Goal: Ask a question

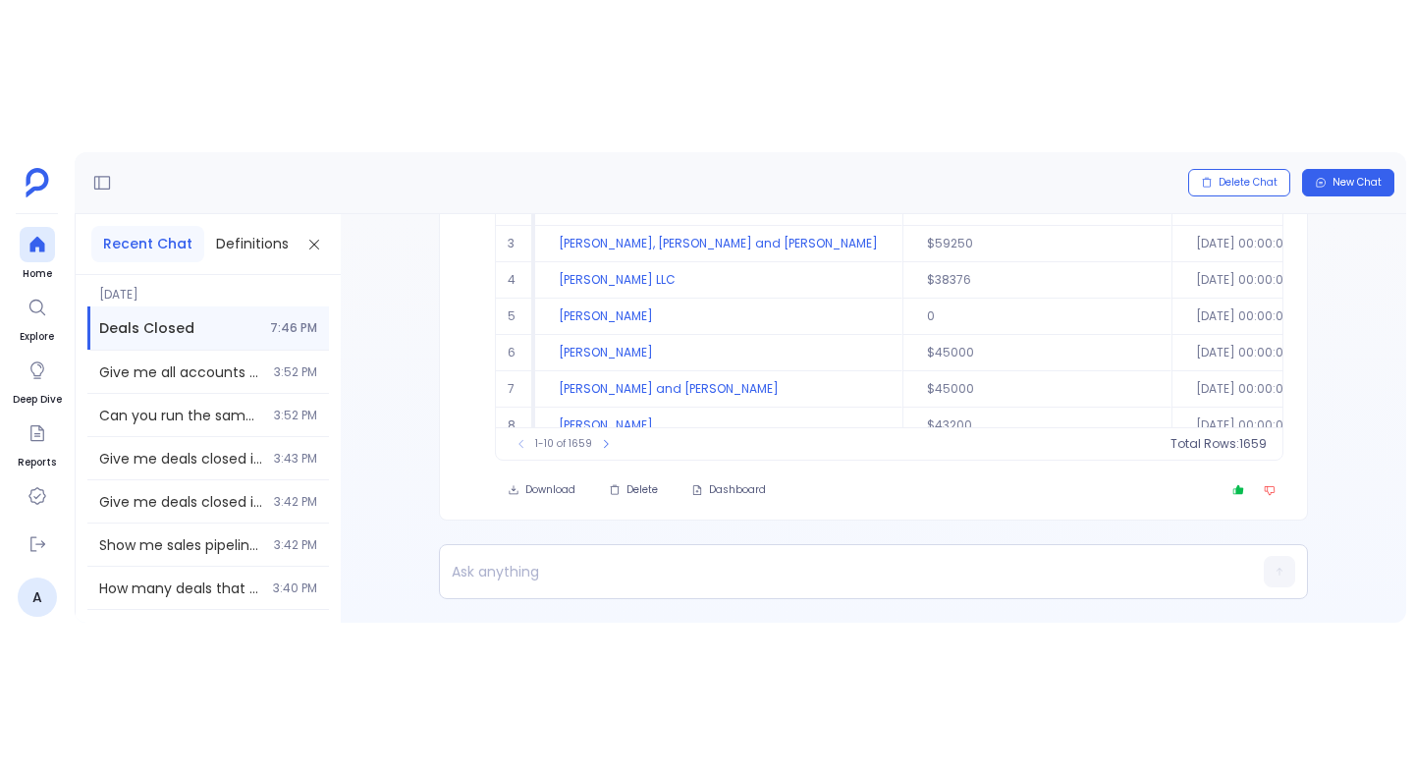
scroll to position [-270, 0]
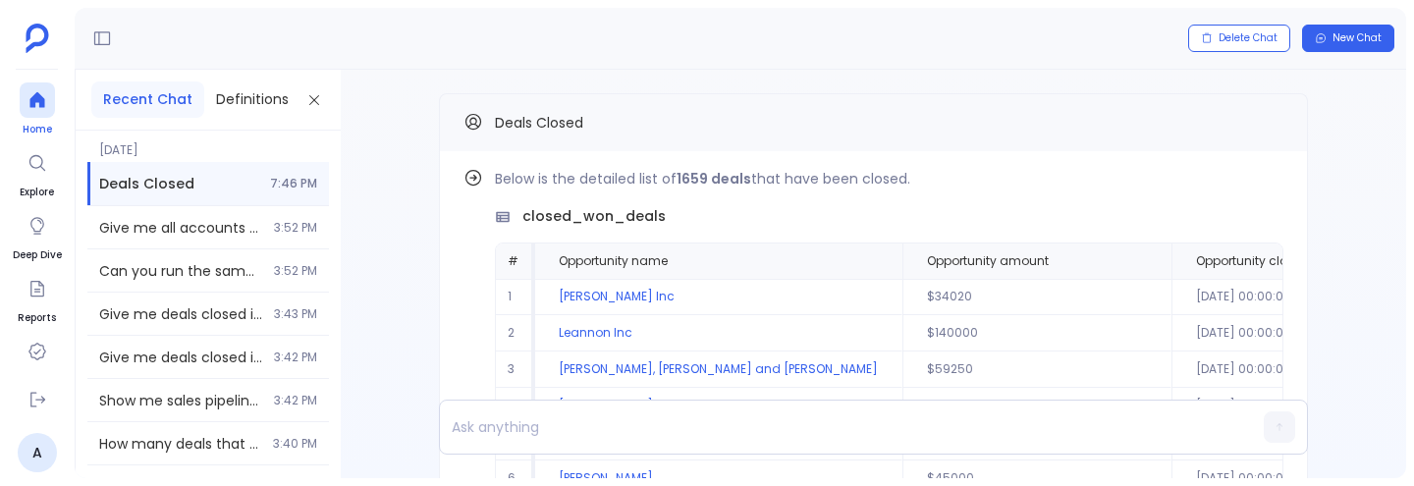
click at [39, 97] on icon at bounding box center [36, 100] width 15 height 16
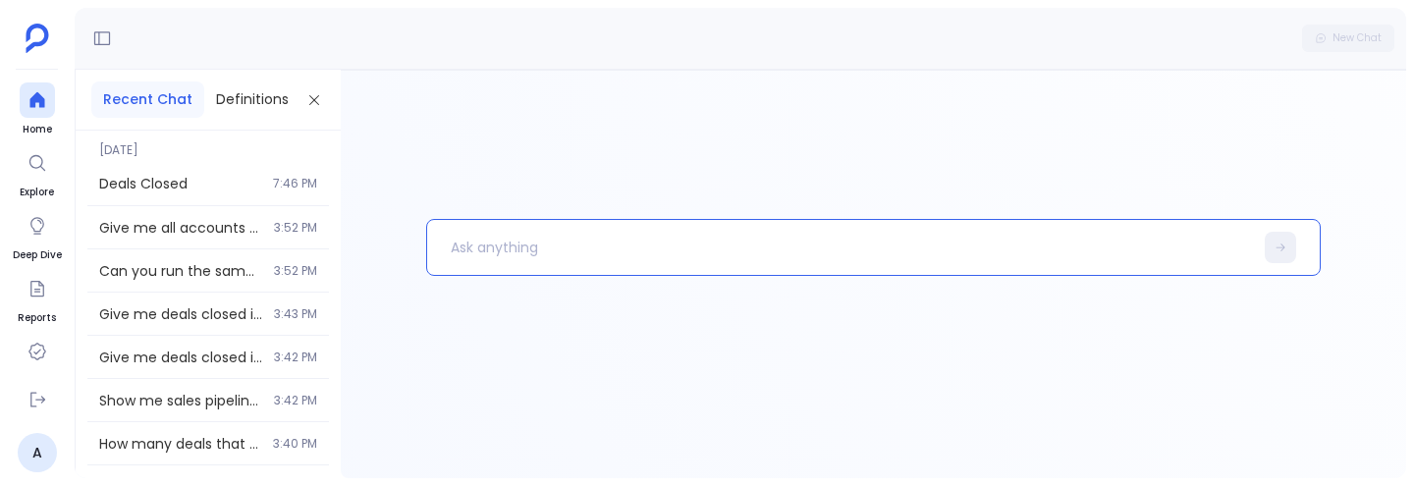
click at [508, 232] on p at bounding box center [840, 247] width 826 height 51
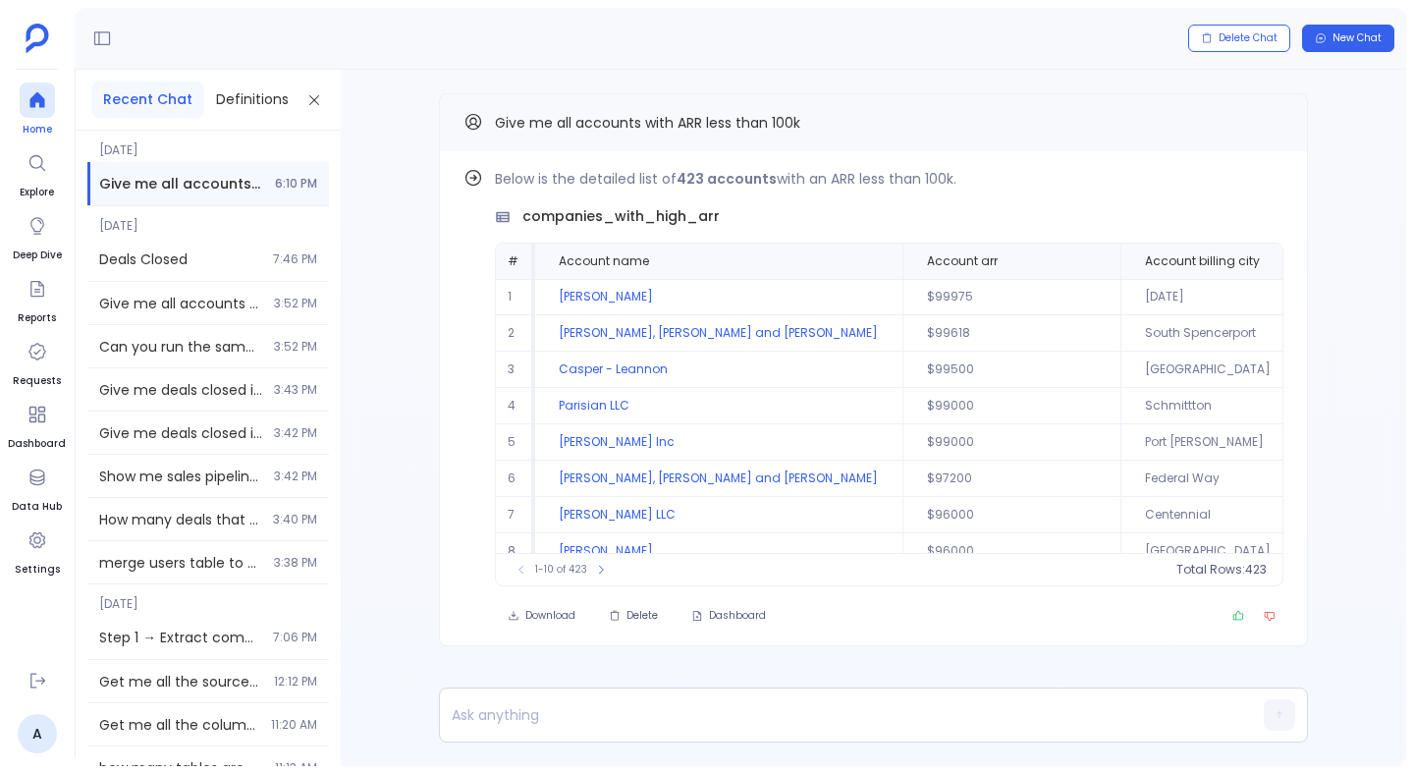
click at [30, 113] on div at bounding box center [37, 99] width 35 height 35
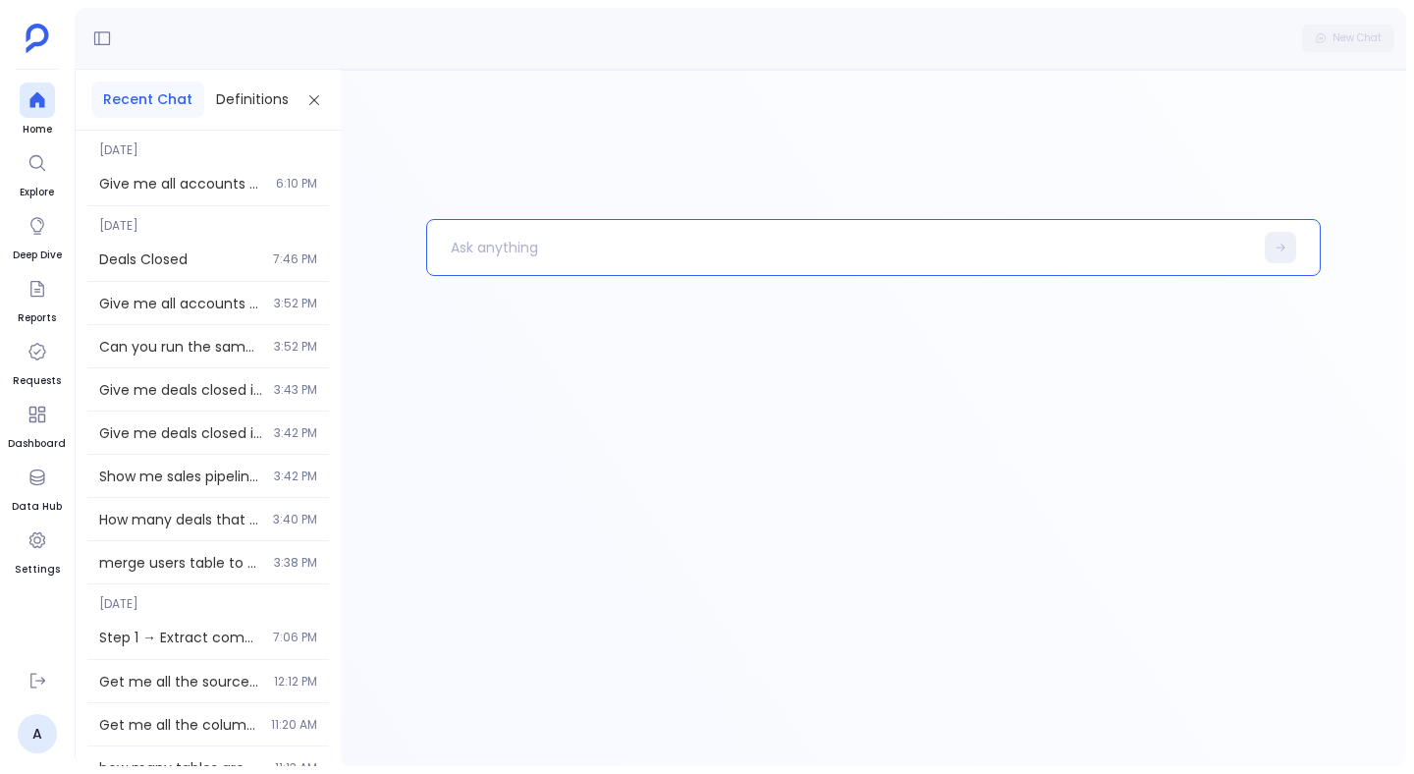
click at [481, 245] on p at bounding box center [840, 247] width 826 height 51
click at [229, 400] on div "Give me deals closed in [DATE] 3:43 PM" at bounding box center [207, 389] width 241 height 42
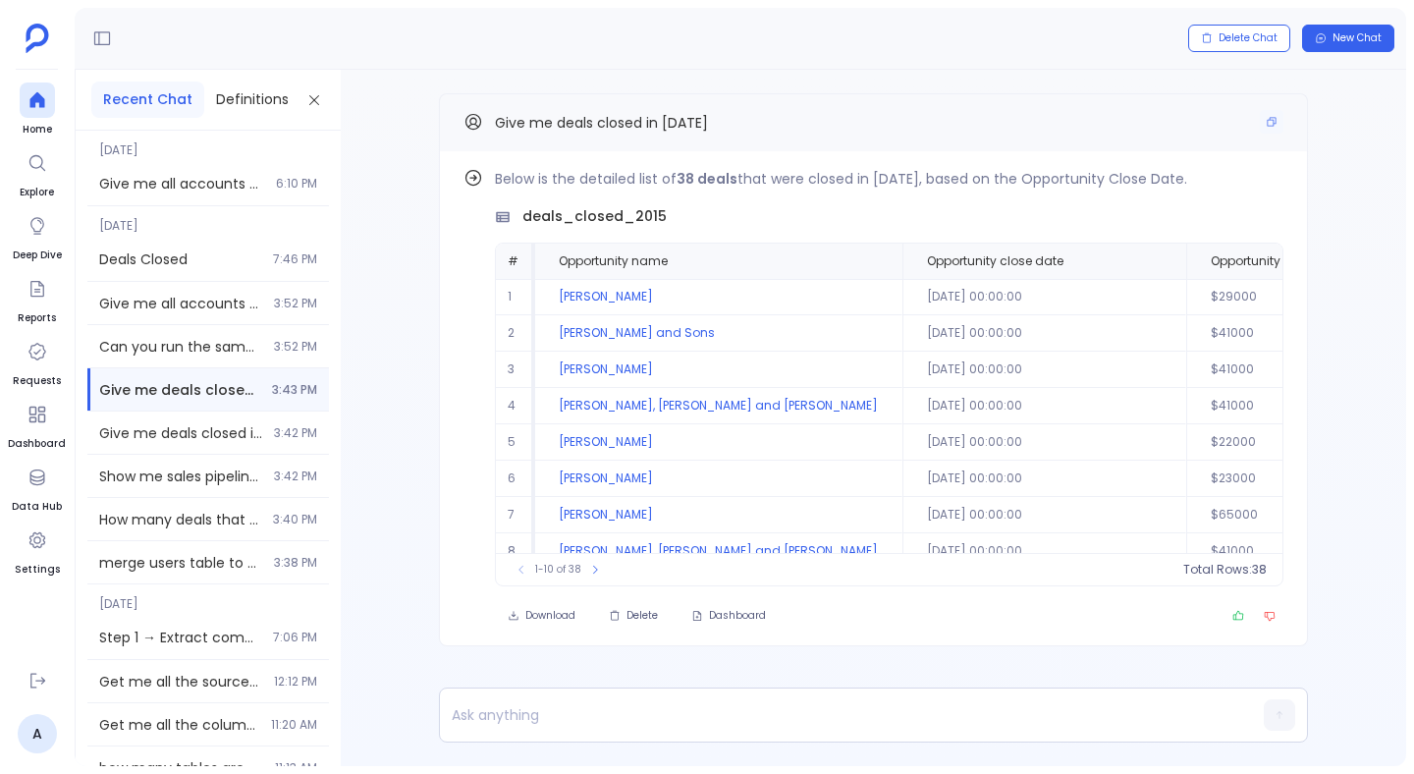
click at [669, 126] on span "Give me deals closed in [DATE]" at bounding box center [601, 123] width 213 height 20
click at [1264, 115] on button "Copy" at bounding box center [1271, 122] width 24 height 24
click at [39, 103] on icon at bounding box center [36, 100] width 15 height 16
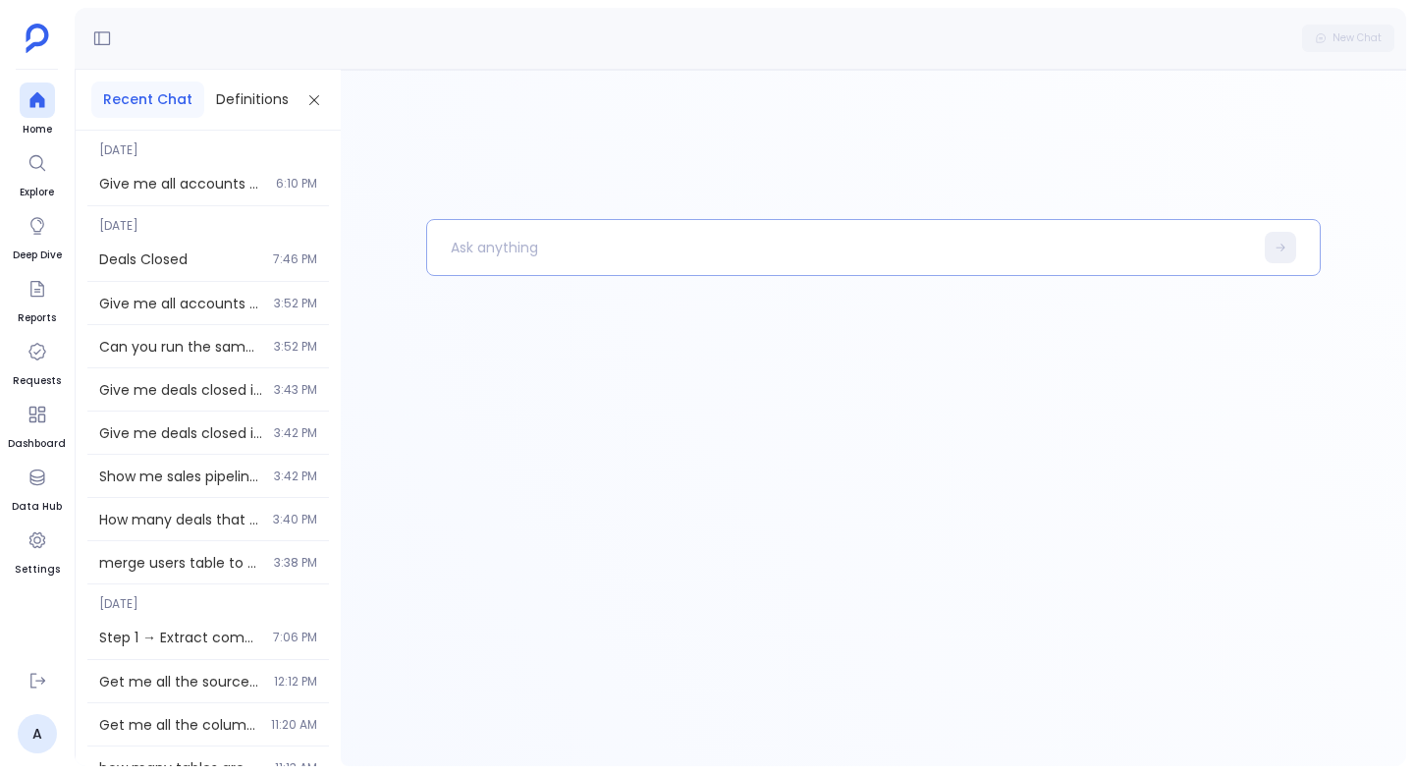
click at [493, 235] on p at bounding box center [840, 247] width 826 height 51
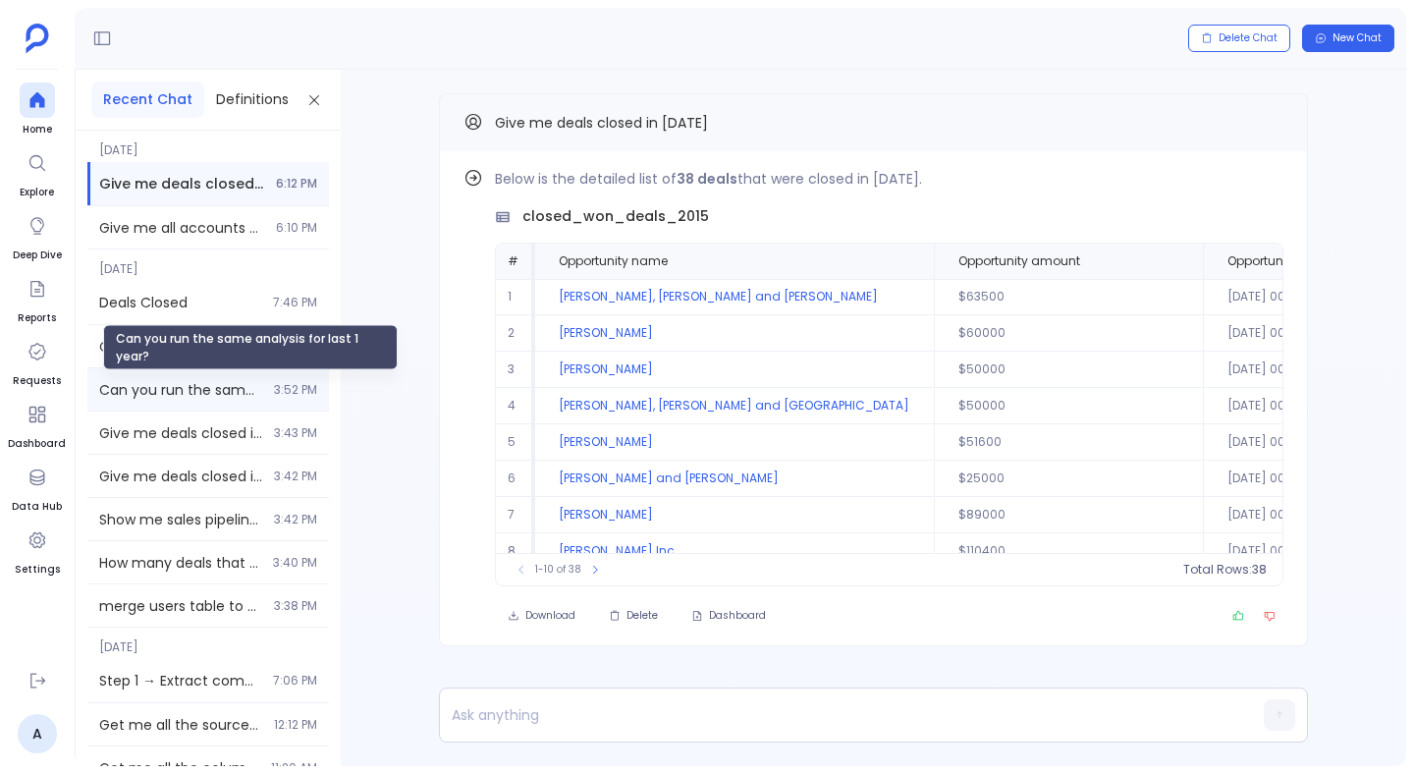
click at [202, 391] on span "Can you run the same analysis for last 1 year?" at bounding box center [180, 390] width 163 height 20
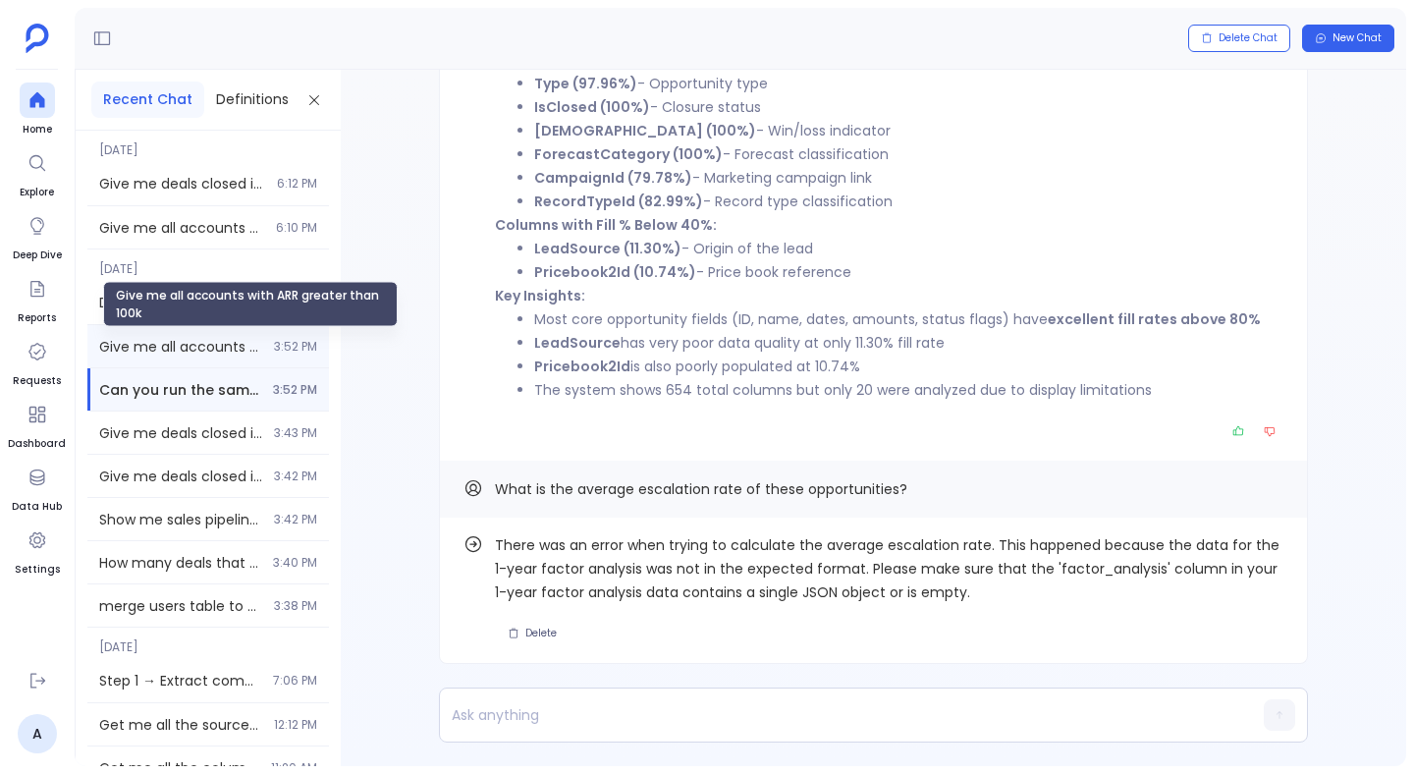
click at [211, 347] on span "Give me all accounts with ARR greater than 100k" at bounding box center [180, 347] width 163 height 20
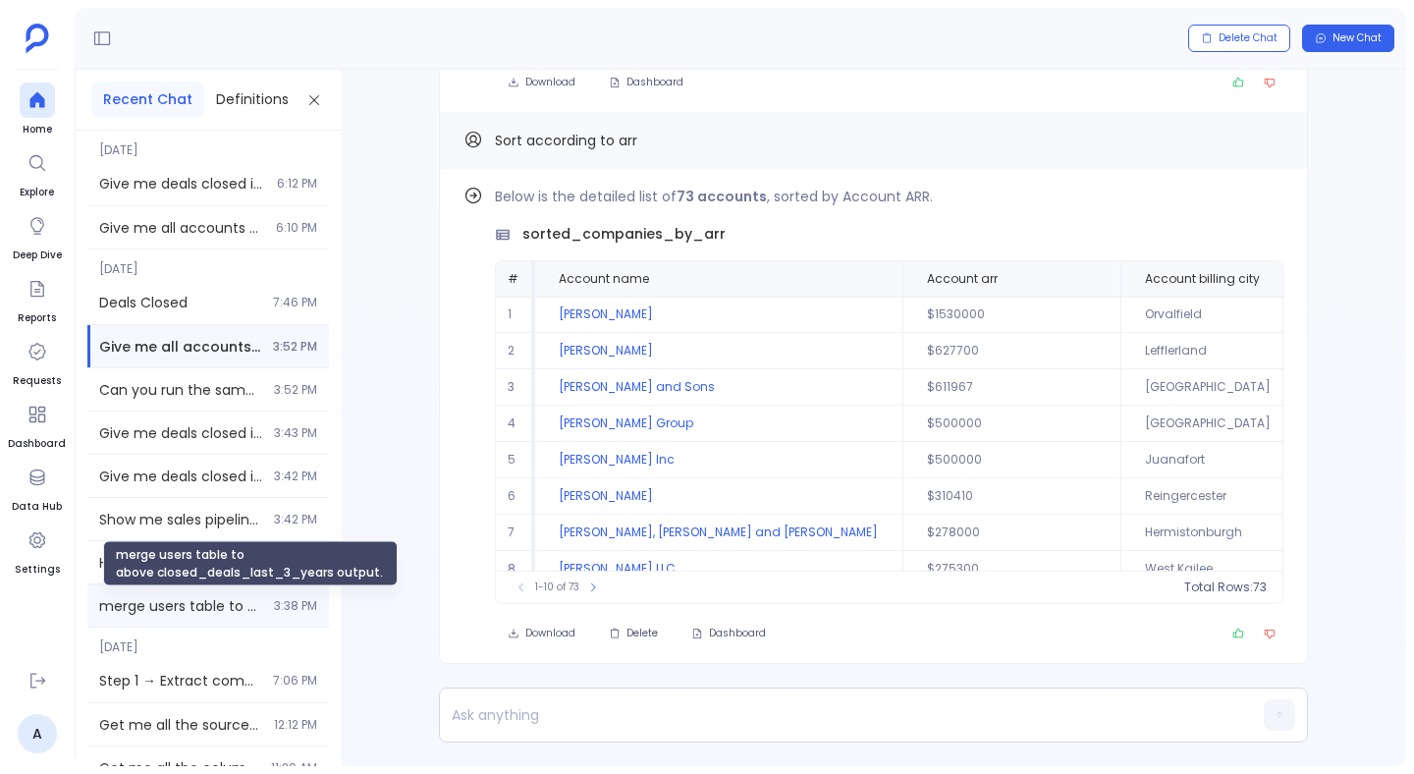
click at [187, 485] on span "merge users table to above closed_deals_last_3_years output." at bounding box center [180, 606] width 163 height 20
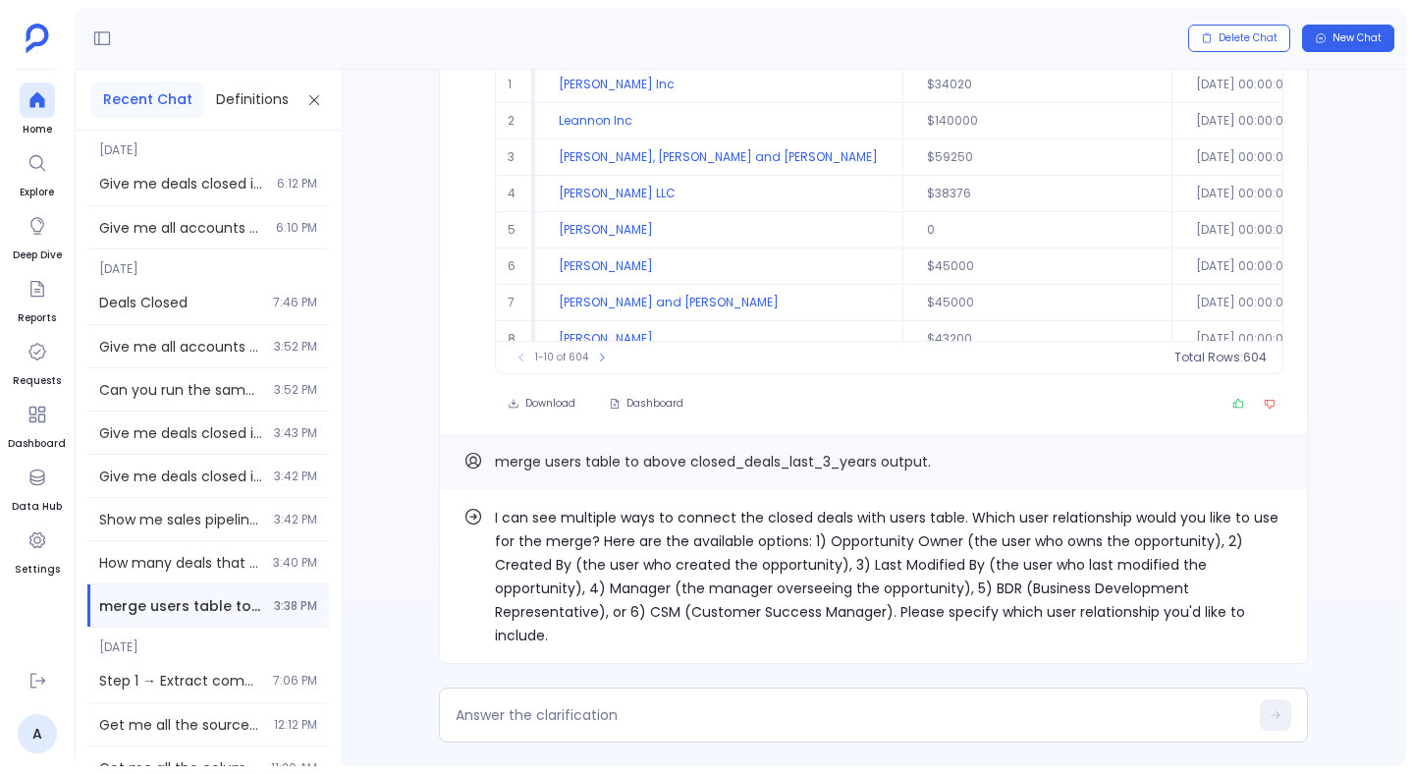
scroll to position [-212, 0]
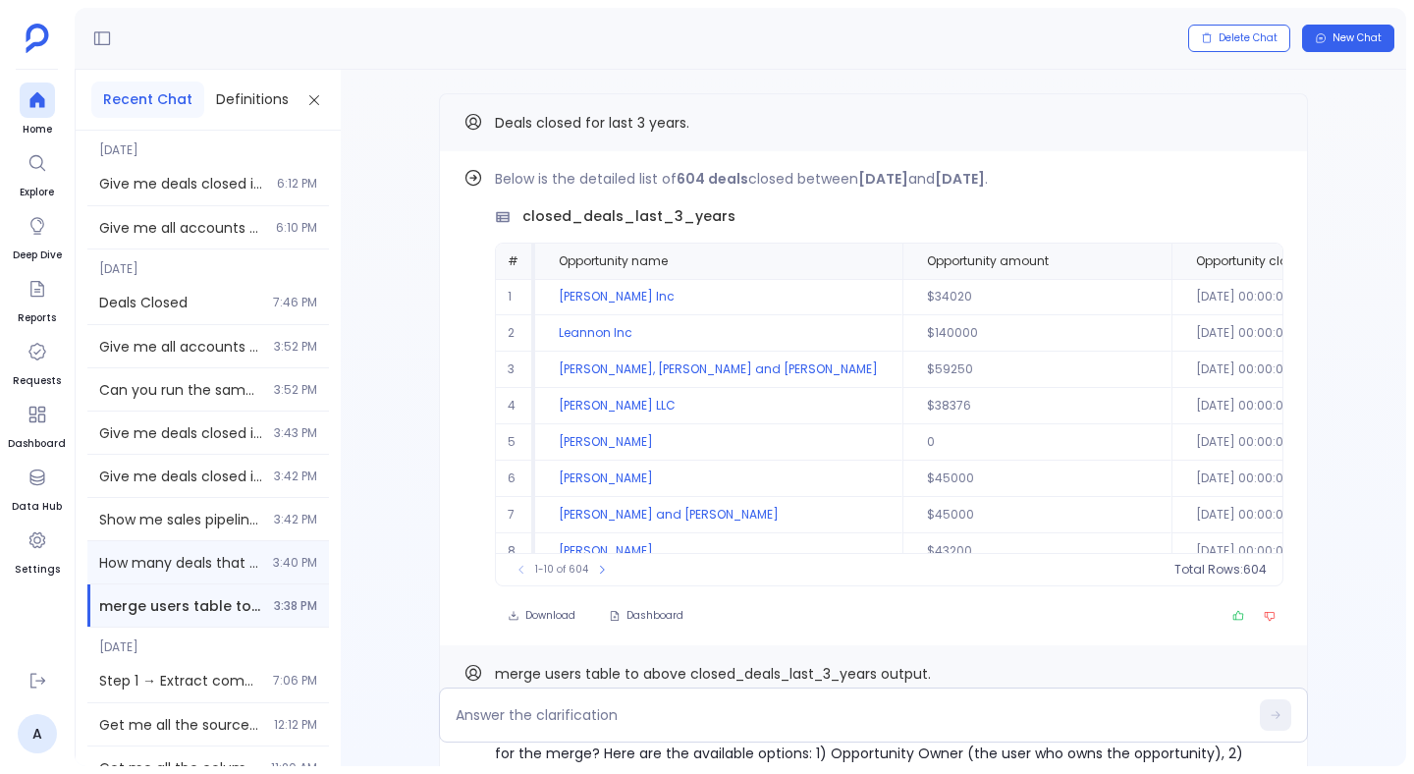
click at [192, 485] on div "How many deals that were closed in the last 3 years have stopped used the servi…" at bounding box center [207, 562] width 241 height 42
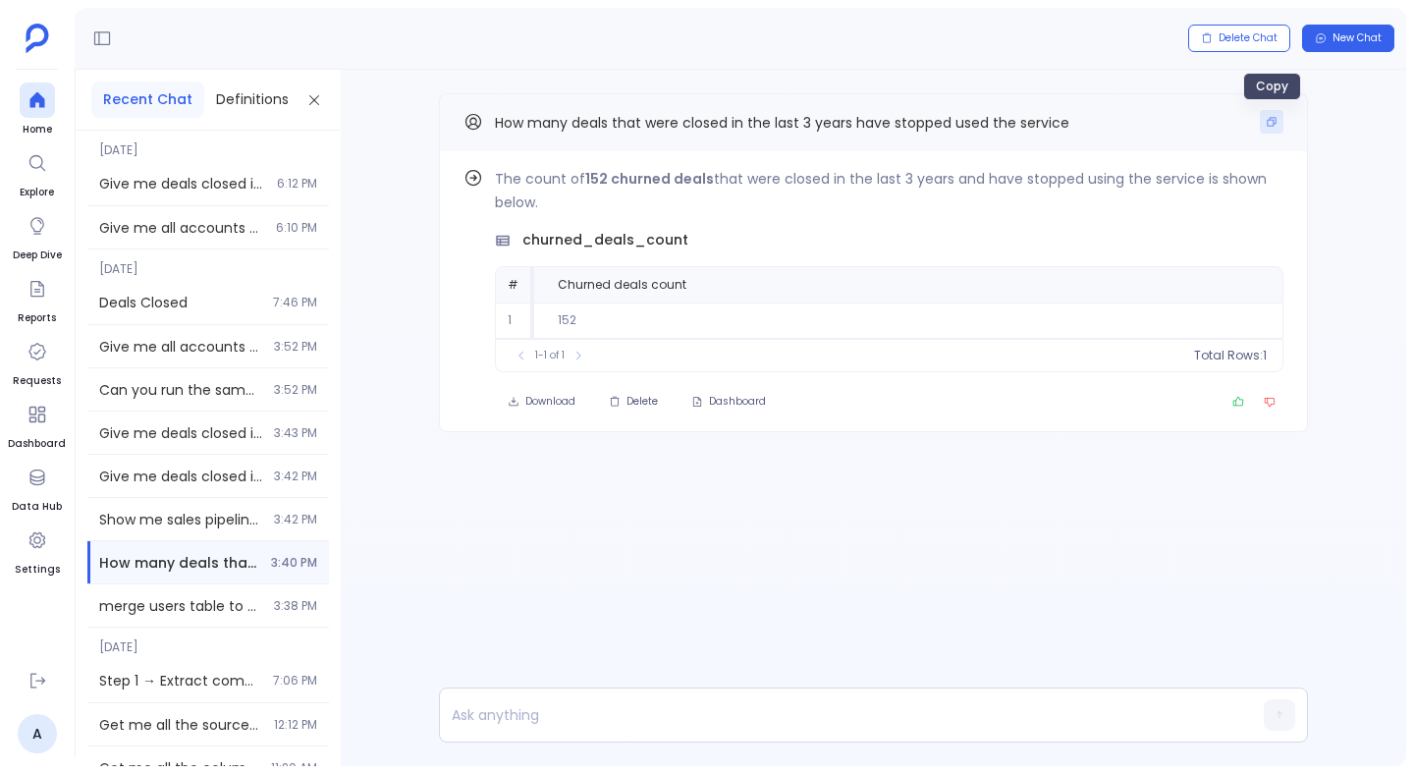
click at [1276, 118] on icon "Copy" at bounding box center [1271, 122] width 12 height 12
click at [38, 123] on span "Home" at bounding box center [37, 130] width 35 height 16
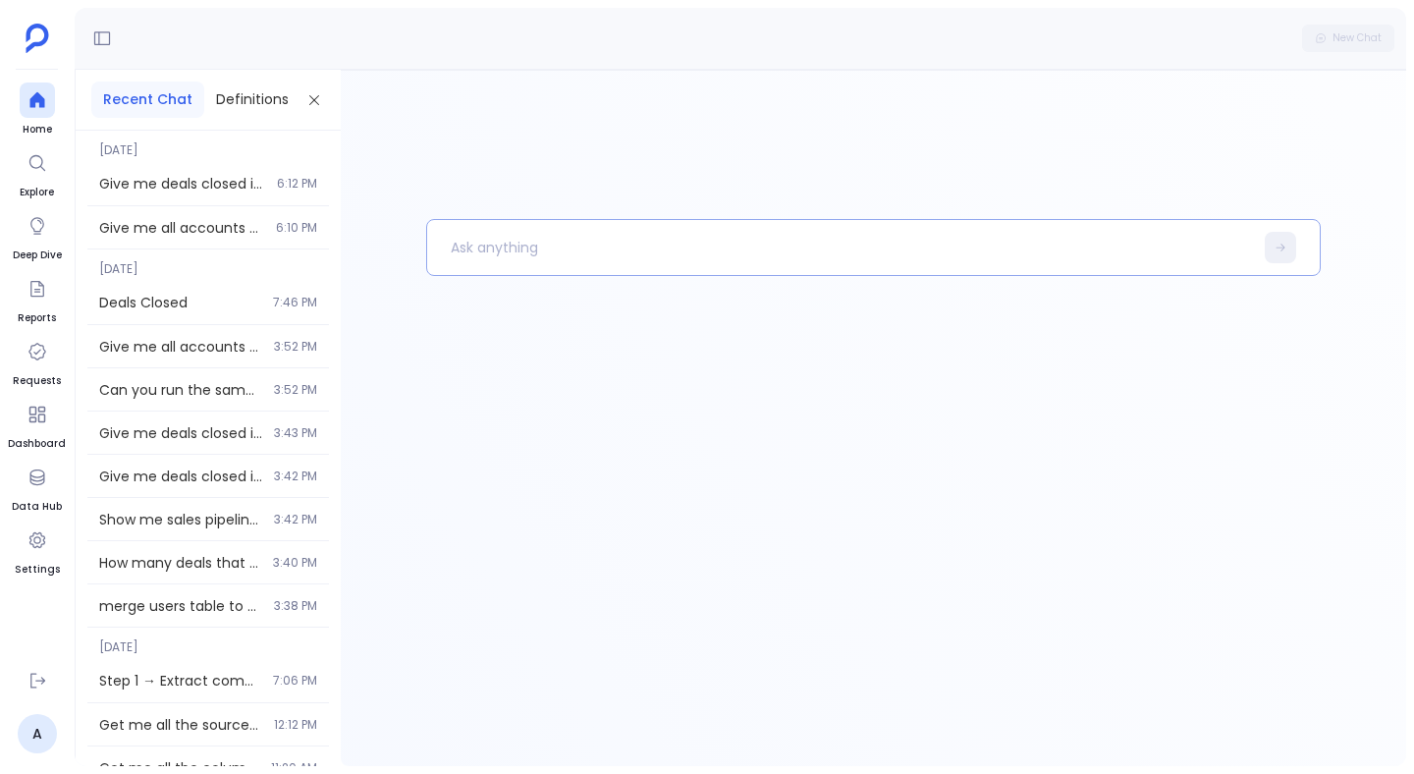
click at [487, 259] on p at bounding box center [840, 247] width 826 height 51
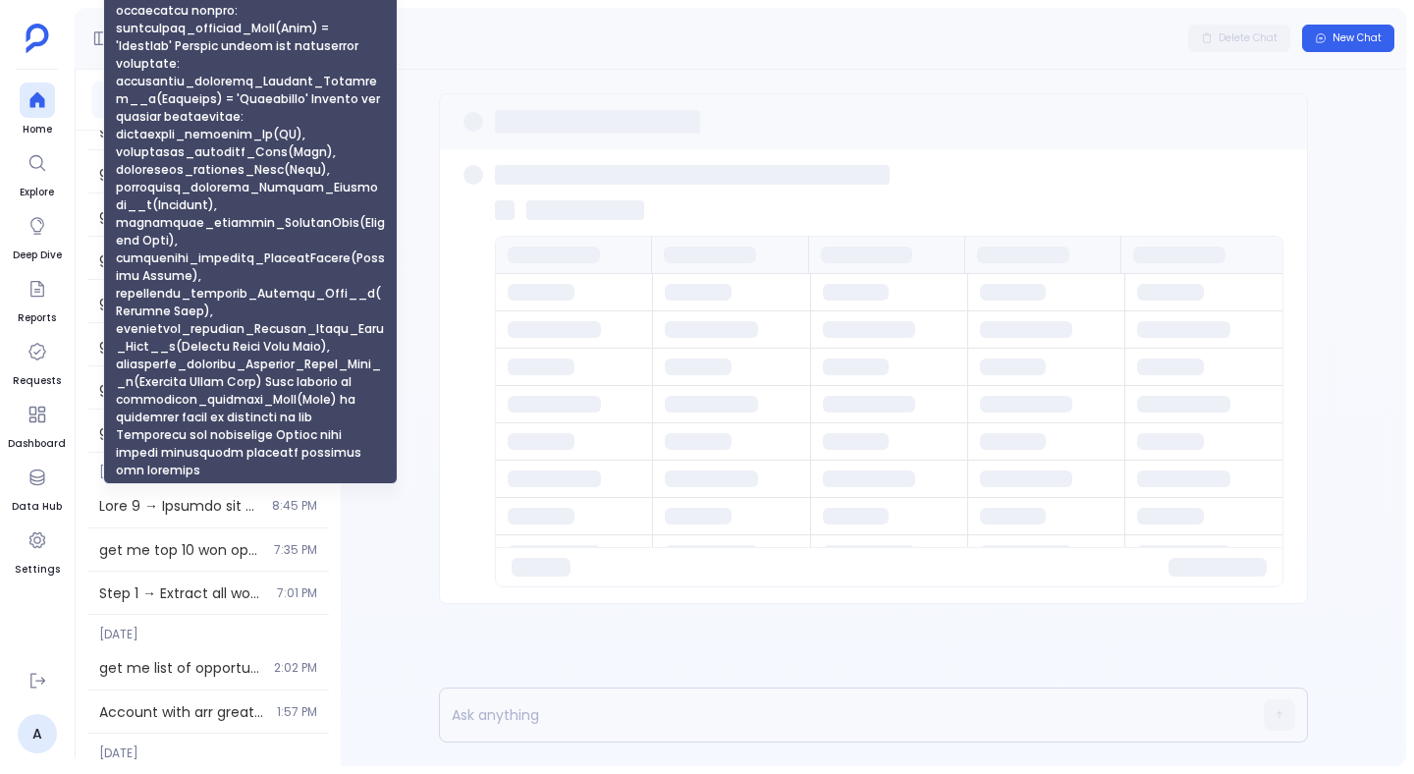
scroll to position [1408, 0]
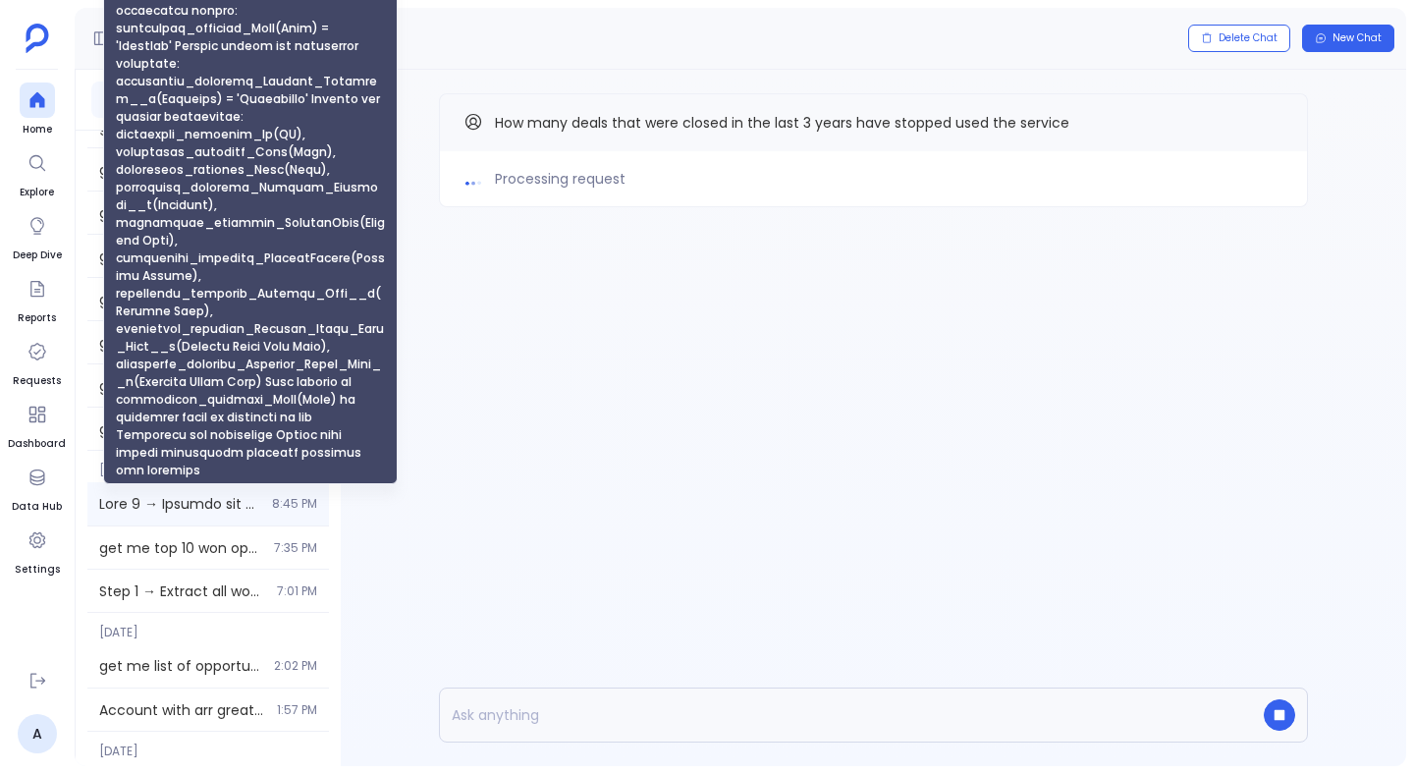
click at [228, 485] on span "Step 1 → Extract all enterprise customers from Salesforce accounts using Custom…" at bounding box center [179, 504] width 161 height 20
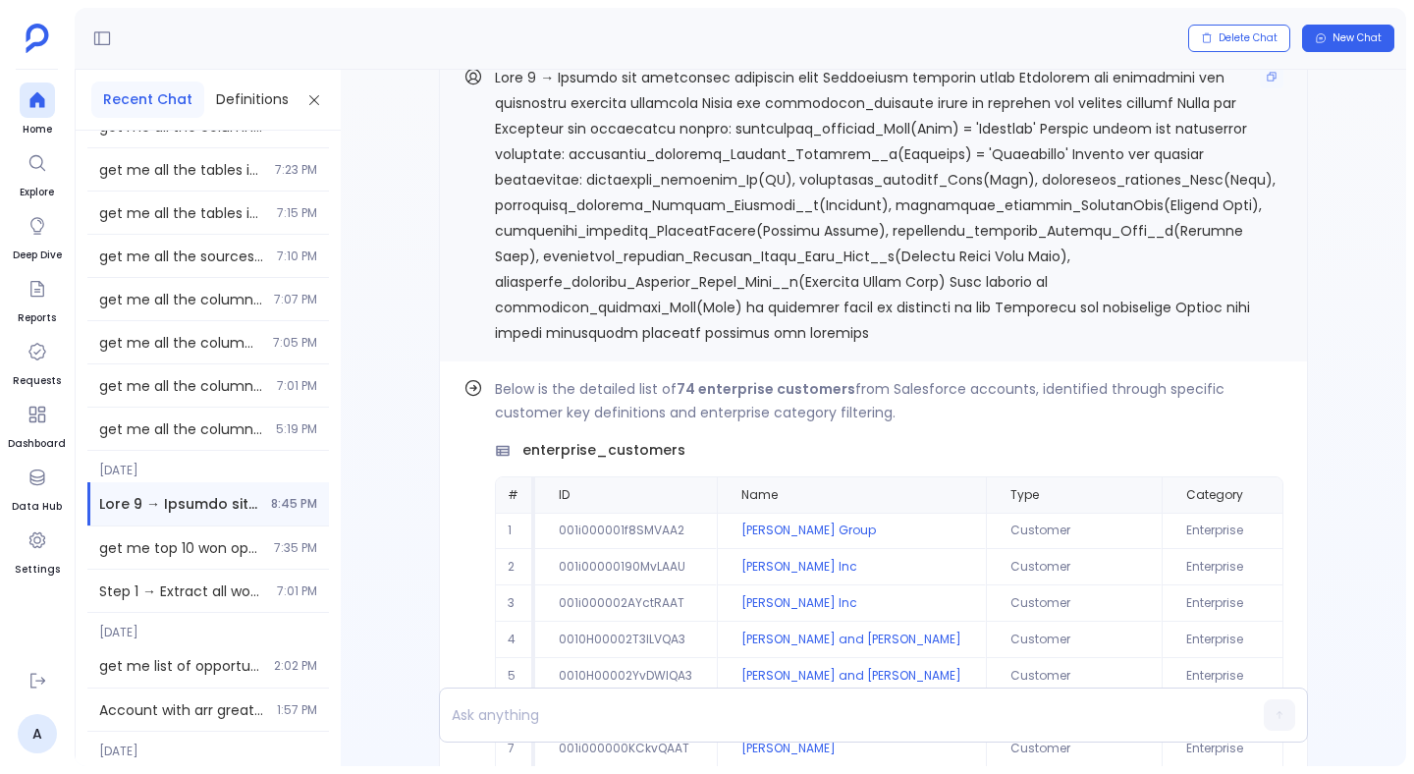
scroll to position [-261, 0]
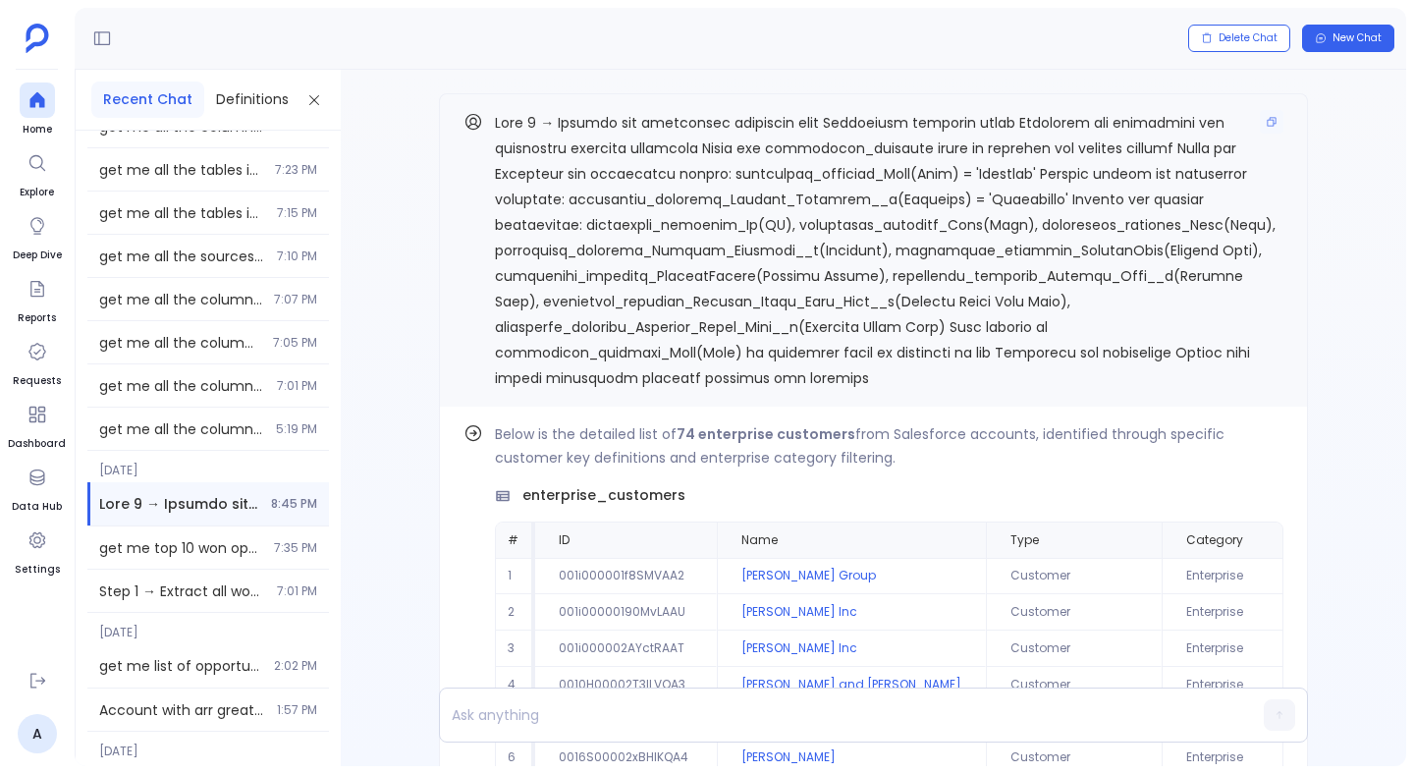
drag, startPoint x: 875, startPoint y: 384, endPoint x: 489, endPoint y: 129, distance: 462.6
click at [488, 130] on div at bounding box center [873, 250] width 820 height 281
click at [561, 120] on span at bounding box center [885, 250] width 780 height 275
drag, startPoint x: 554, startPoint y: 119, endPoint x: 814, endPoint y: 329, distance: 334.4
click at [814, 329] on span at bounding box center [885, 250] width 780 height 275
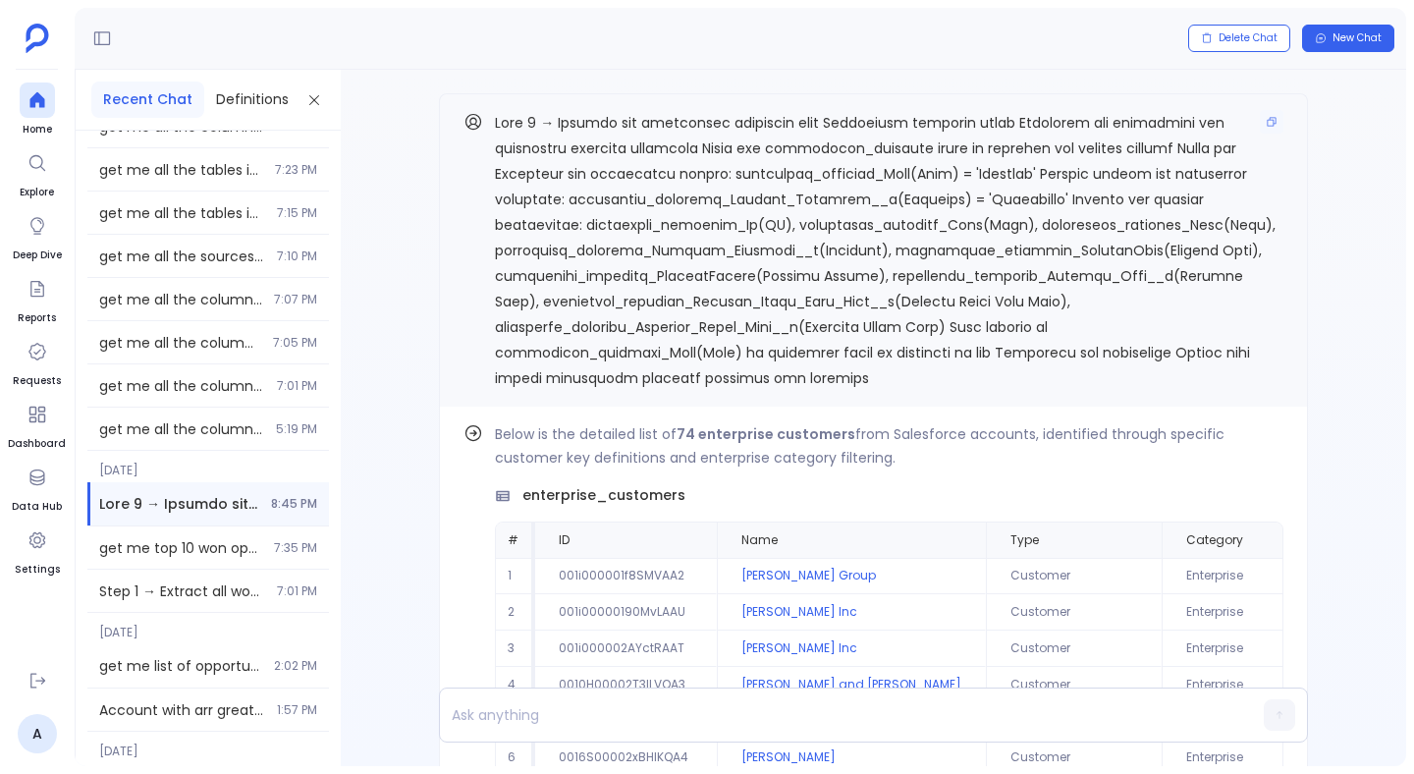
click at [814, 329] on span at bounding box center [885, 250] width 780 height 275
click at [1266, 125] on icon "Copy" at bounding box center [1271, 122] width 12 height 12
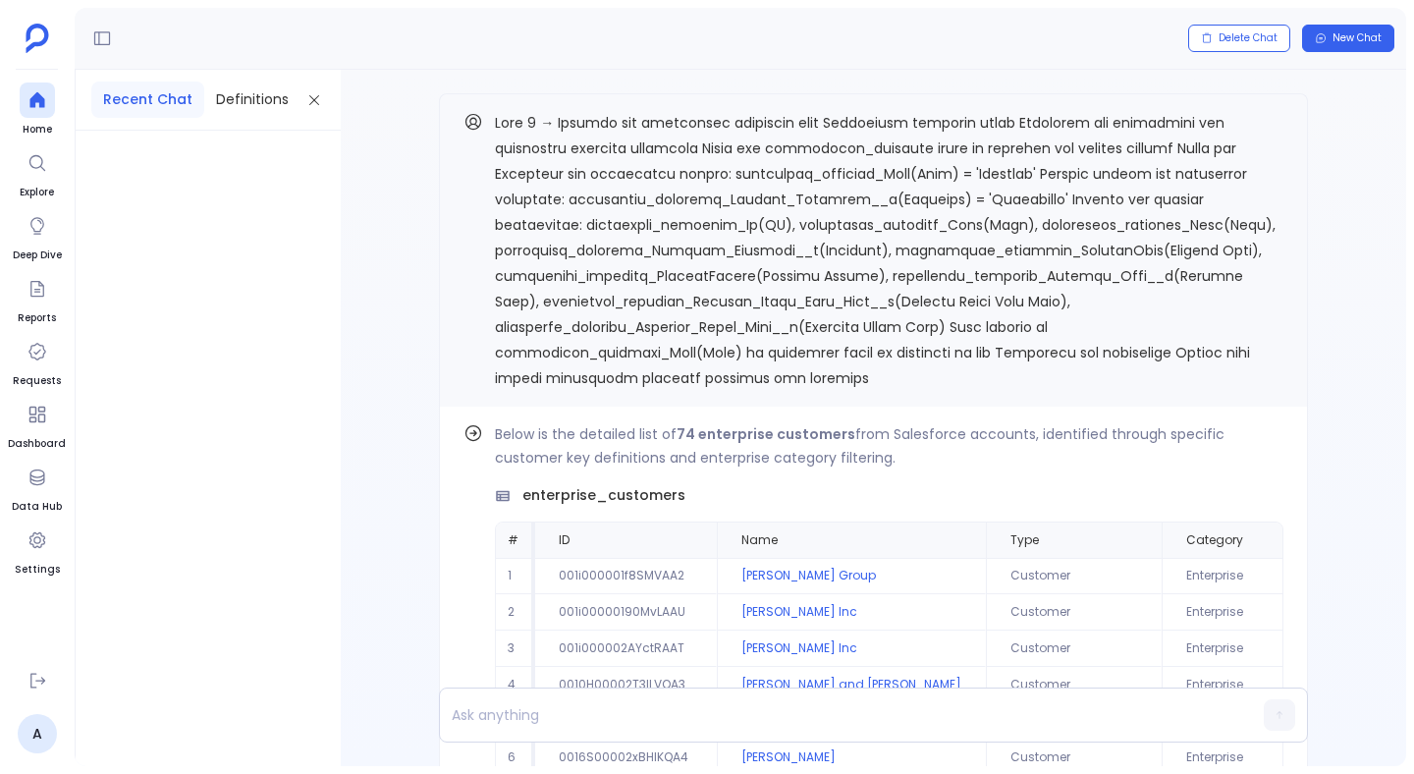
scroll to position [0, 0]
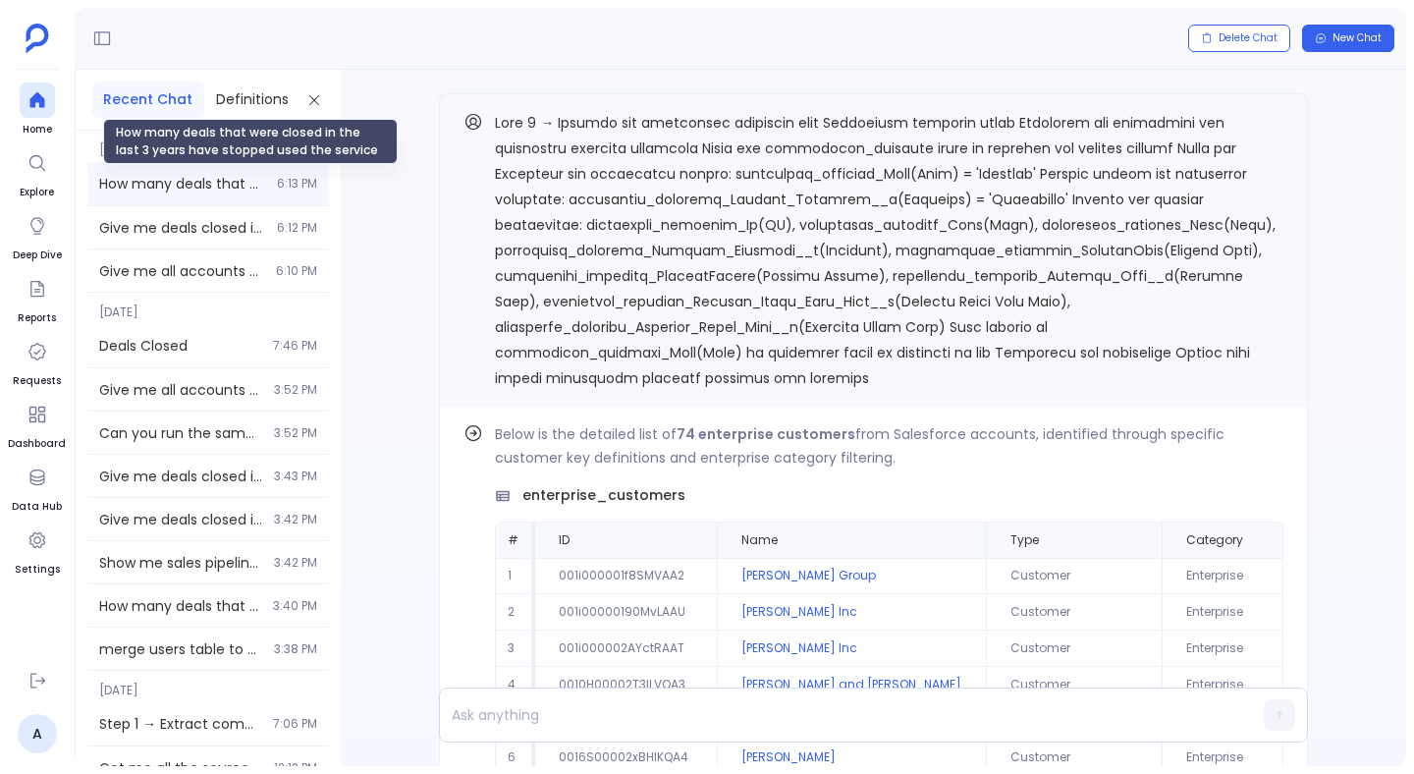
click at [178, 177] on span "How many deals that were closed in the last 3 years have stopped used the servi…" at bounding box center [182, 184] width 166 height 20
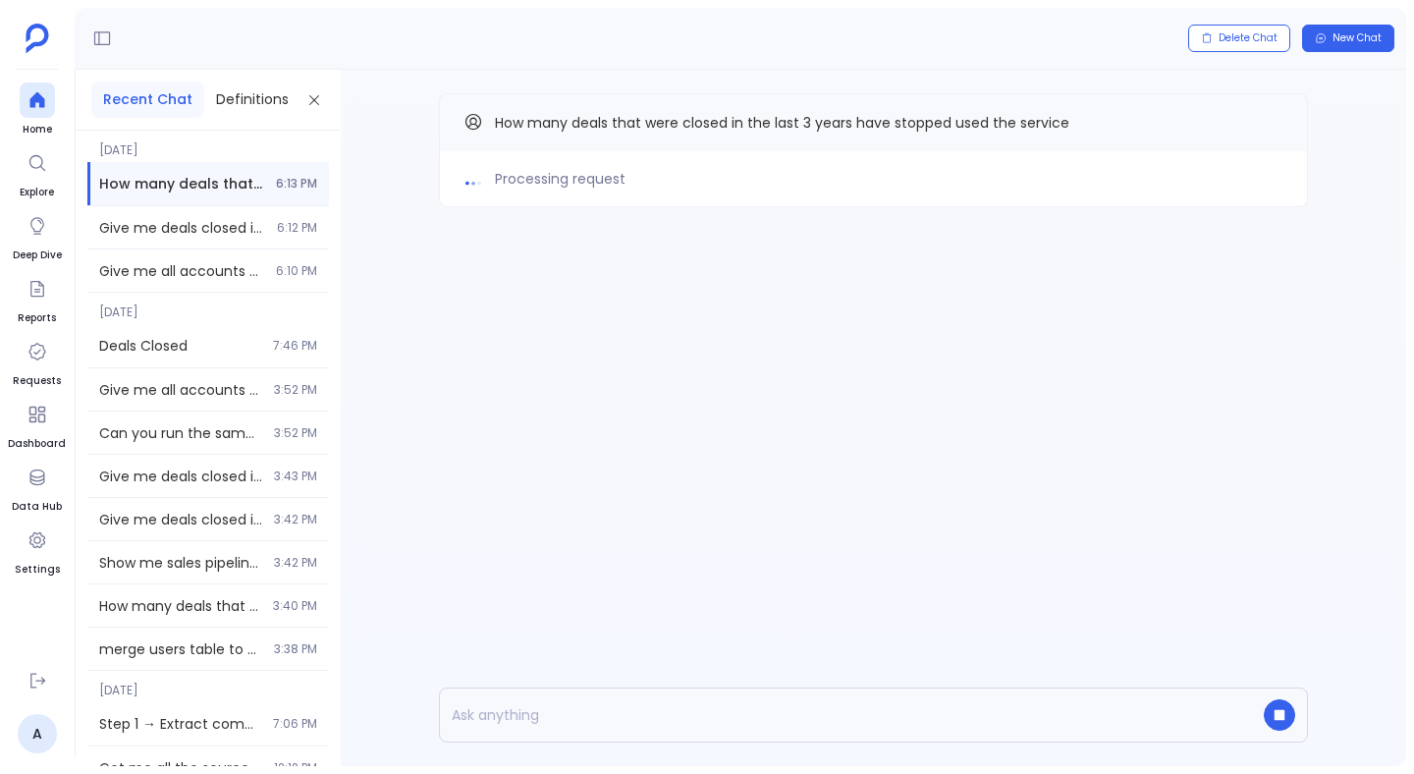
click at [205, 197] on div "How many deals that were closed in the last 3 years have stopped used the servi…" at bounding box center [207, 183] width 241 height 43
click at [43, 90] on icon at bounding box center [37, 100] width 20 height 20
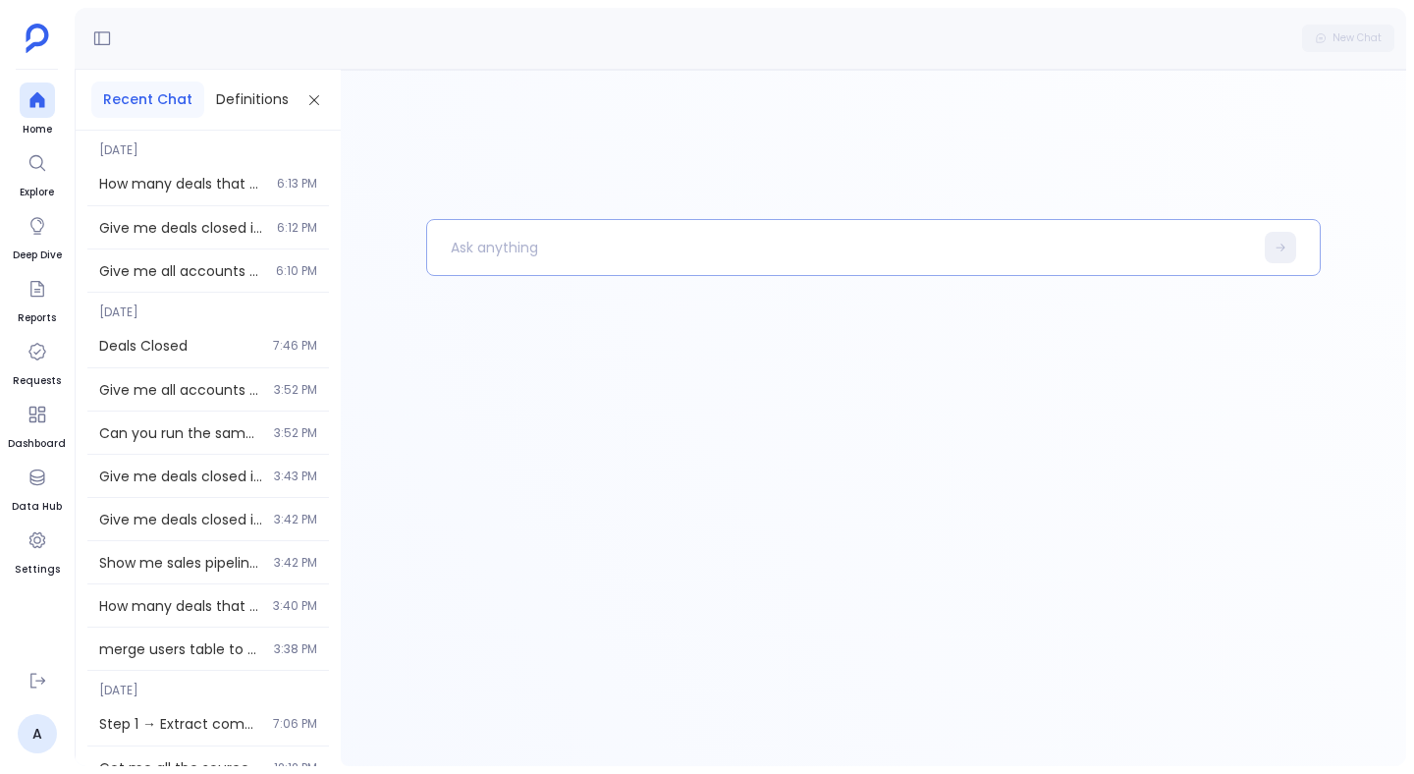
click at [496, 245] on p at bounding box center [840, 247] width 826 height 51
paste p
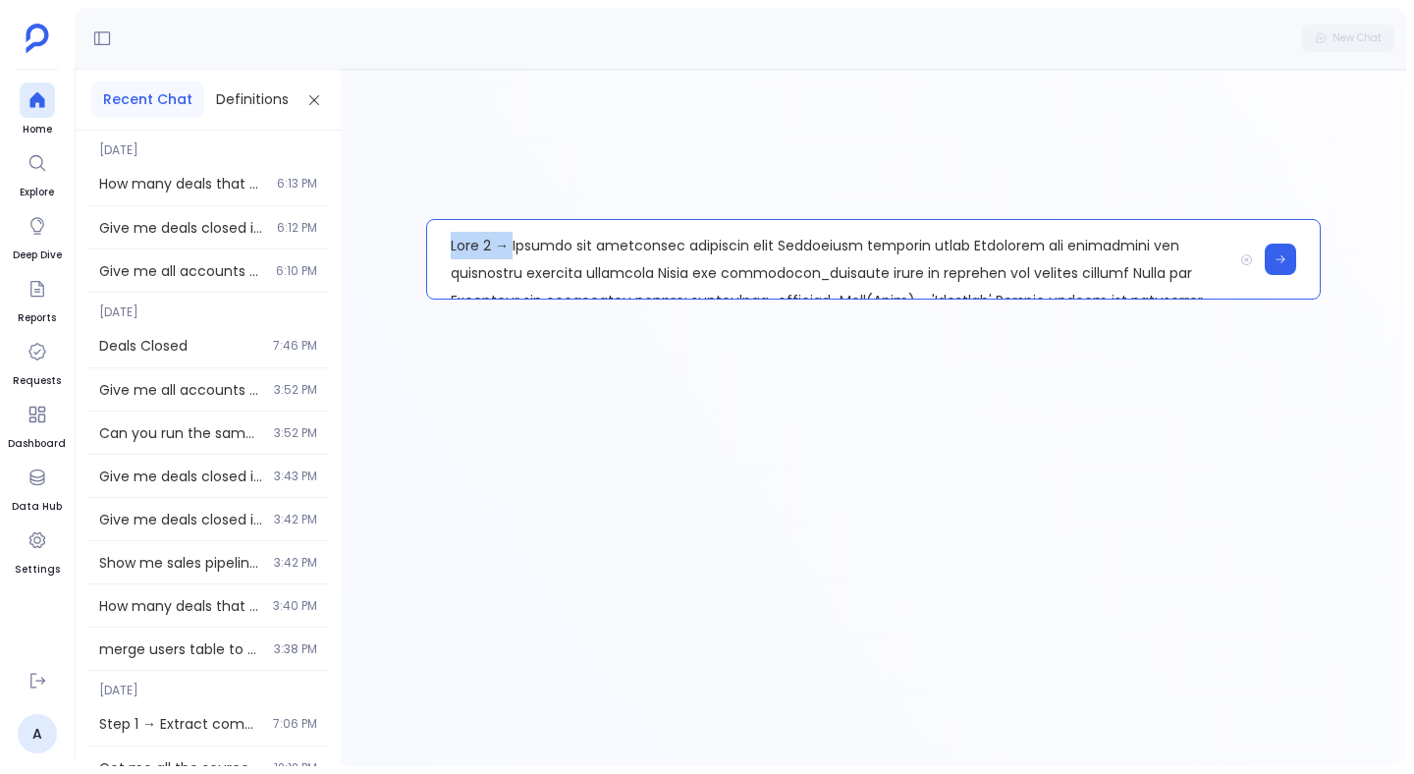
drag, startPoint x: 509, startPoint y: 244, endPoint x: 350, endPoint y: 252, distance: 159.2
click at [350, 252] on div at bounding box center [873, 418] width 1065 height 696
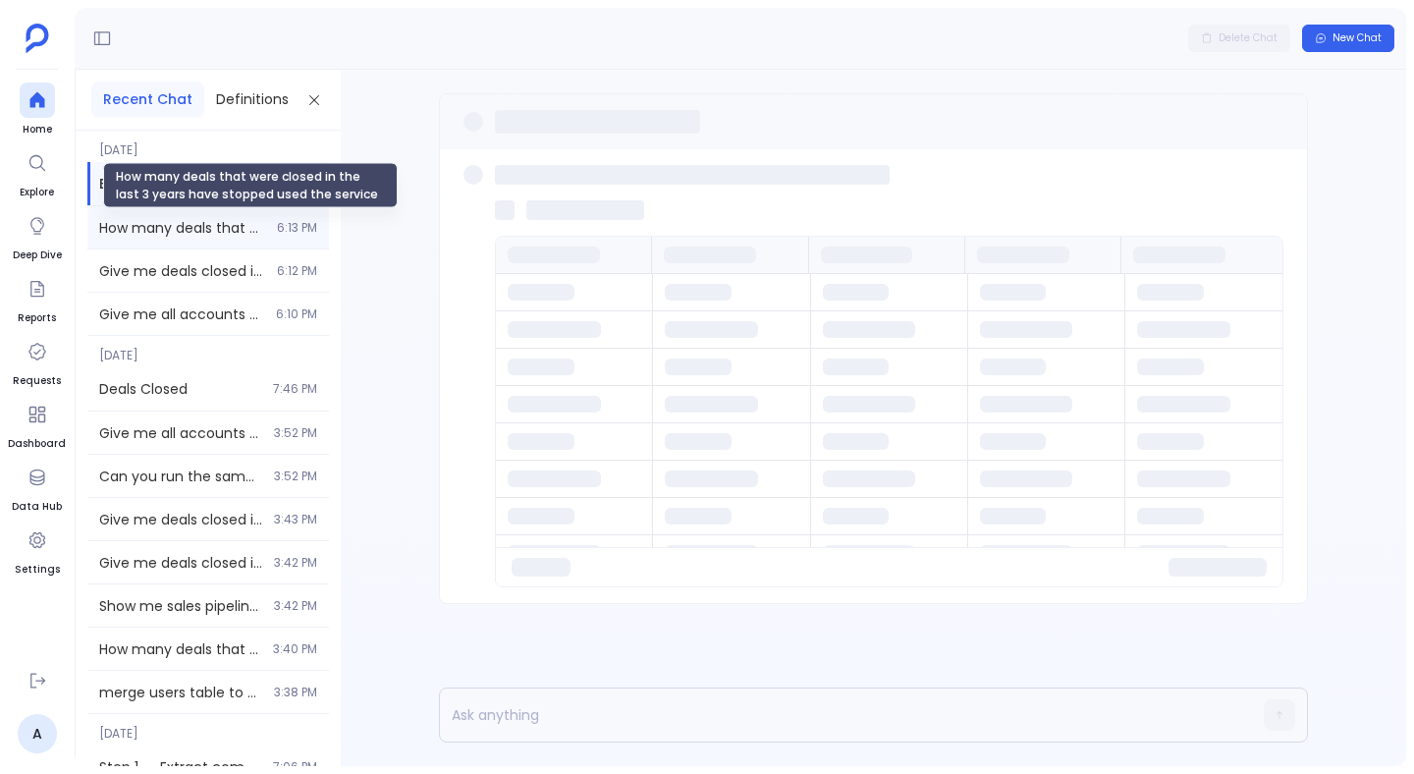
click at [189, 232] on span "How many deals that were closed in the last 3 years have stopped used the servi…" at bounding box center [182, 228] width 166 height 20
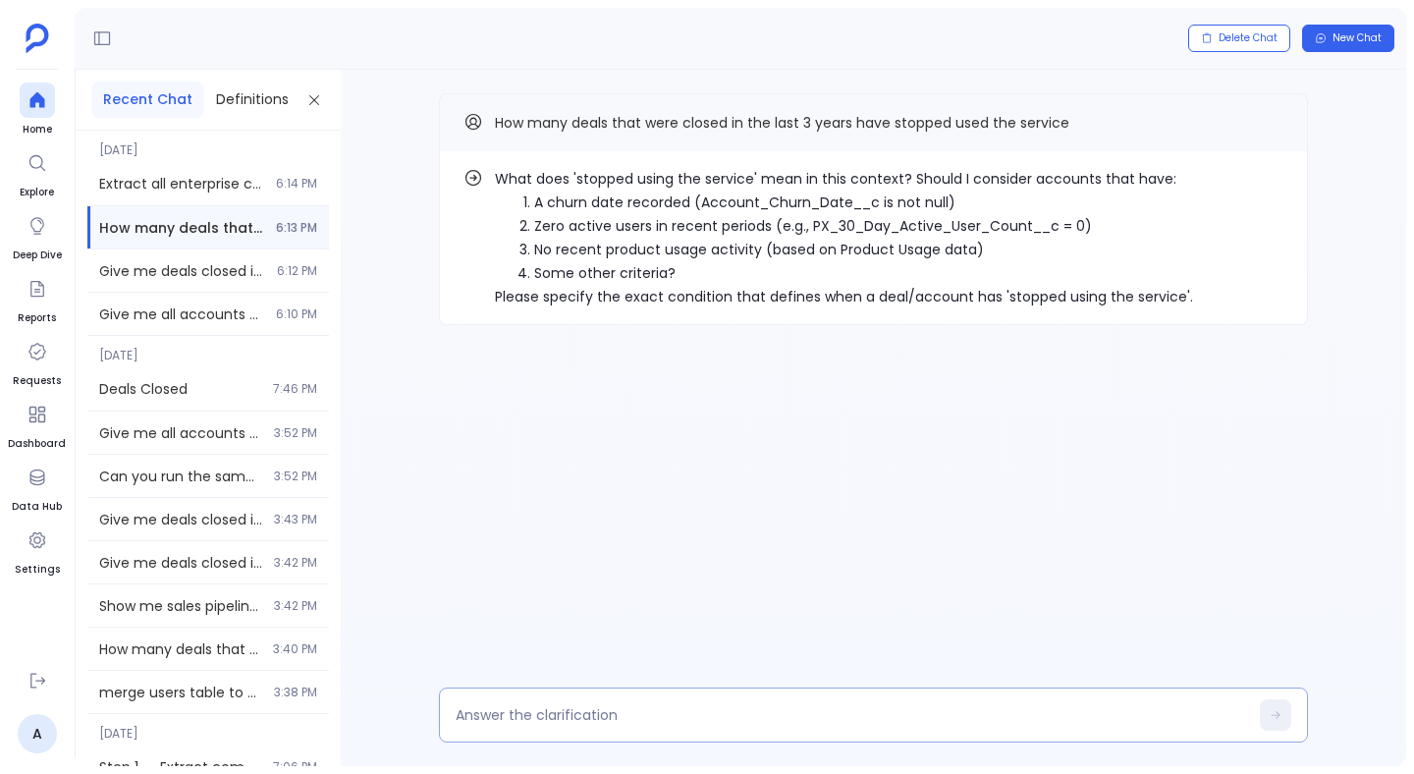
click at [537, 485] on textarea at bounding box center [851, 715] width 792 height 20
type textarea "2"
